Goal: Task Accomplishment & Management: Manage account settings

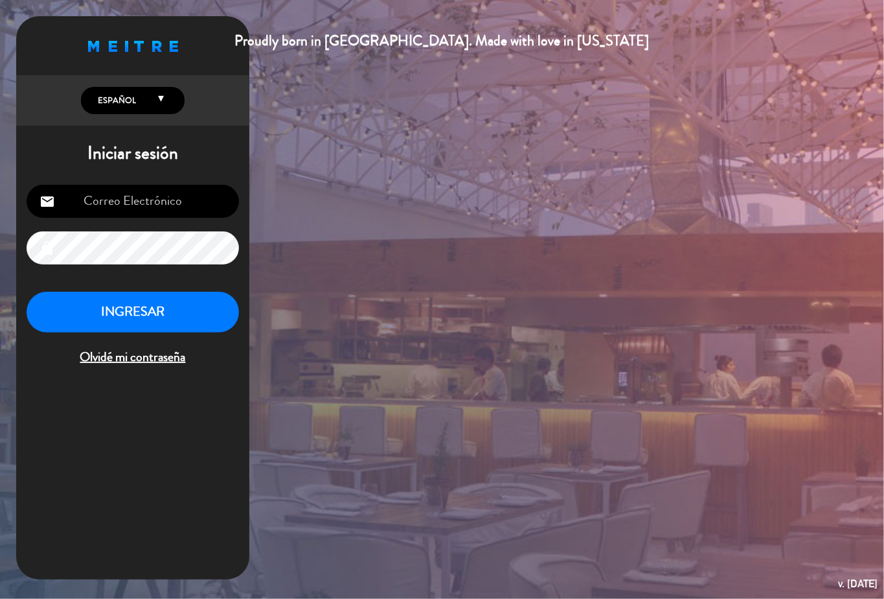
type input "[PERSON_NAME][EMAIL_ADDRESS][PERSON_NAME][DOMAIN_NAME]"
click at [201, 322] on button "INGRESAR" at bounding box center [133, 312] width 213 height 41
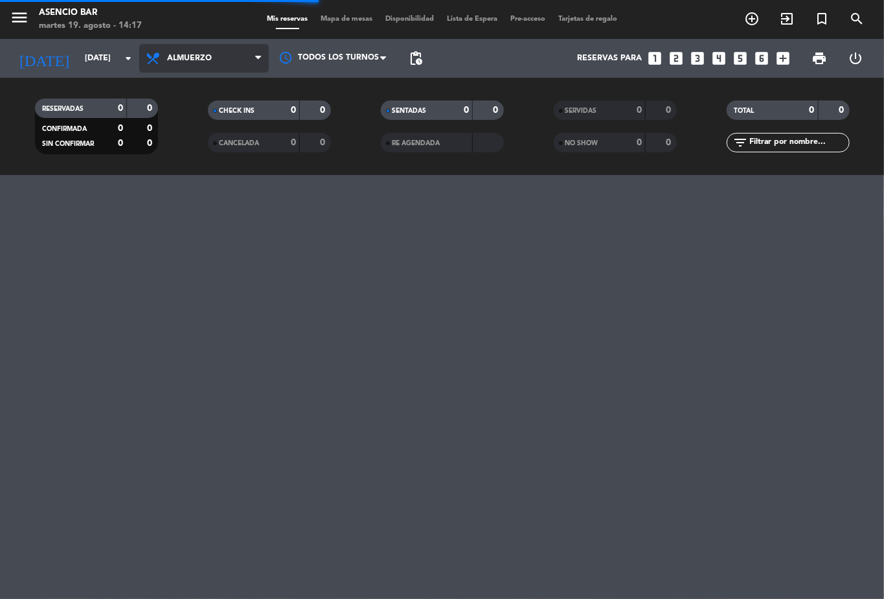
click at [247, 62] on span "Almuerzo" at bounding box center [204, 58] width 130 height 29
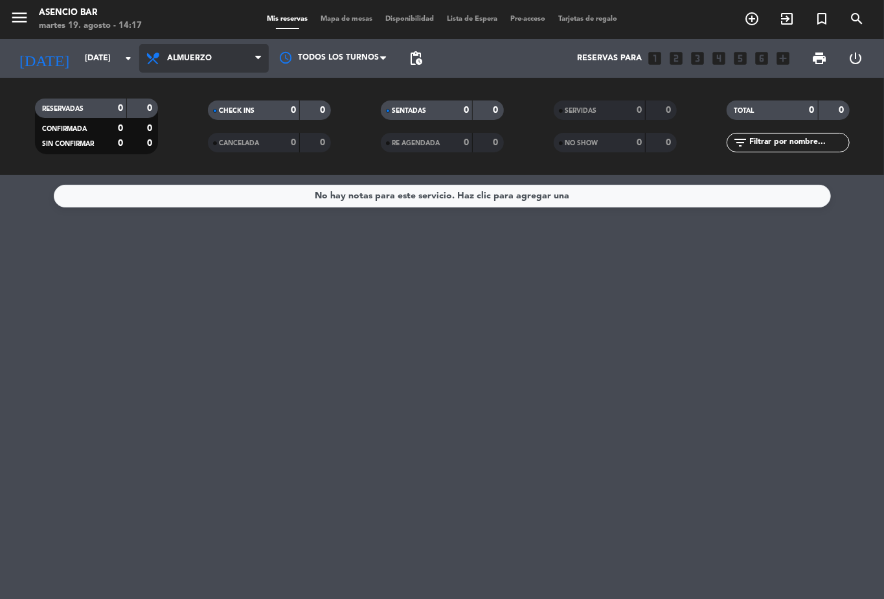
click at [249, 55] on span "Almuerzo" at bounding box center [204, 58] width 130 height 29
click at [230, 148] on div "menu [PERSON_NAME] Bar [DATE] 19. agosto - 14:17 Mis reservas Mapa de mesas Dis…" at bounding box center [442, 87] width 884 height 175
